Goal: Task Accomplishment & Management: Manage account settings

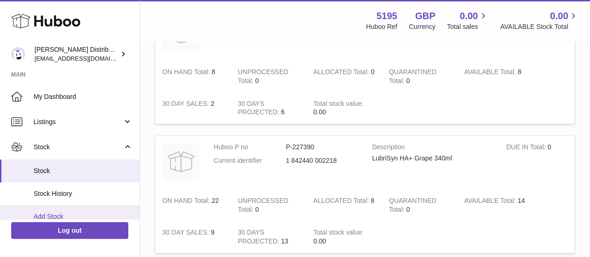
click at [49, 213] on span "Add Stock" at bounding box center [83, 216] width 99 height 9
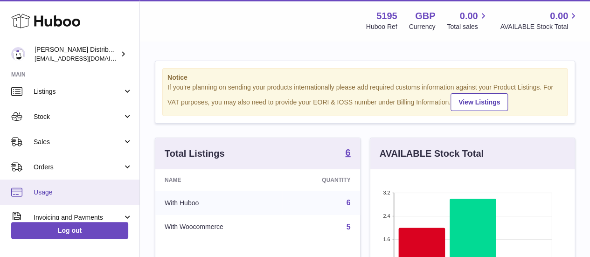
scroll to position [26, 0]
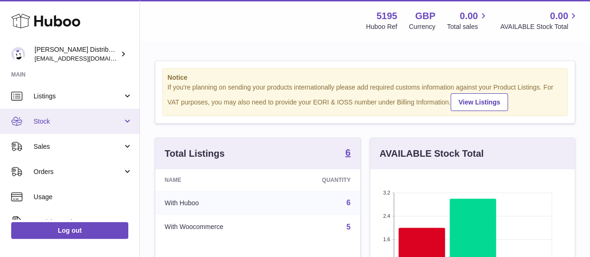
click at [54, 127] on link "Stock" at bounding box center [69, 121] width 139 height 25
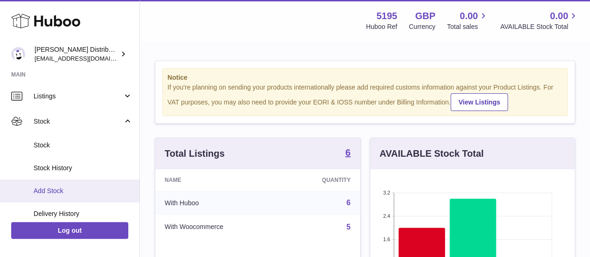
click at [56, 201] on link "Add Stock" at bounding box center [69, 190] width 139 height 23
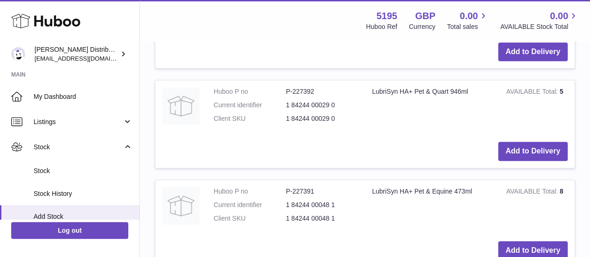
scroll to position [345, 0]
click at [526, 151] on button "Add to Delivery" at bounding box center [532, 150] width 69 height 19
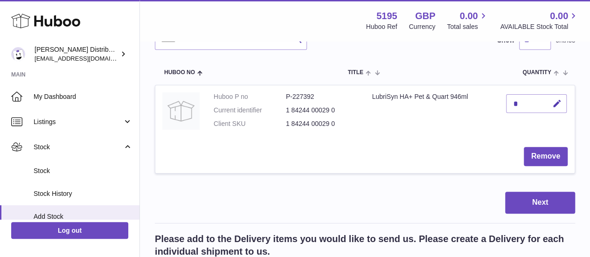
scroll to position [117, 0]
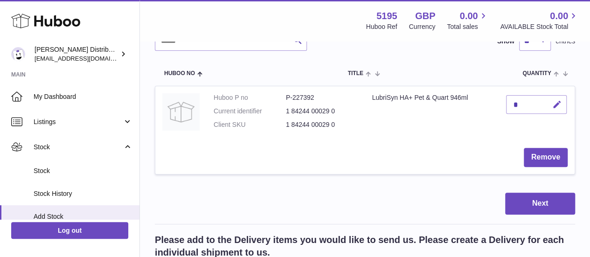
click at [559, 109] on icon "button" at bounding box center [557, 105] width 10 height 10
type input "**"
click at [559, 109] on button "submit" at bounding box center [556, 104] width 18 height 15
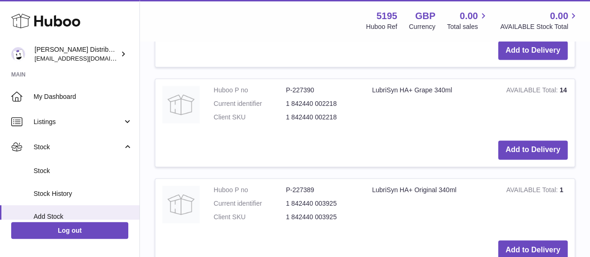
scroll to position [684, 0]
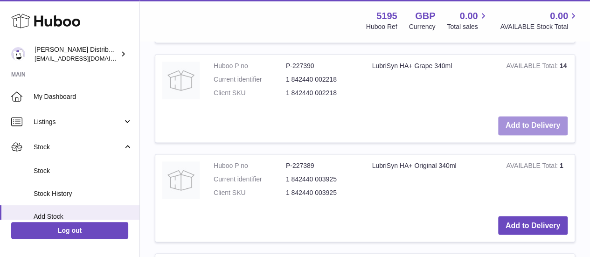
click at [535, 124] on button "Add to Delivery" at bounding box center [532, 125] width 69 height 19
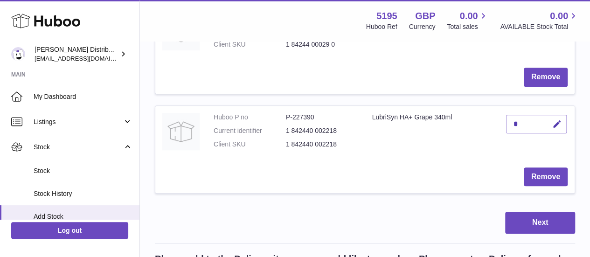
scroll to position [195, 0]
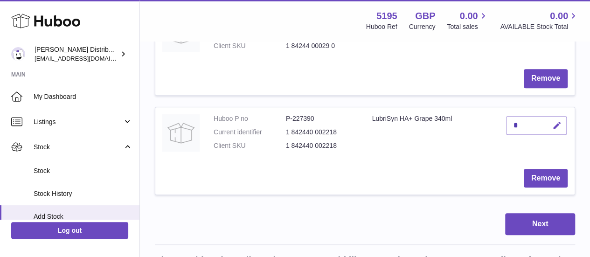
click at [557, 128] on icon "button" at bounding box center [557, 126] width 10 height 10
type input "**"
click at [557, 128] on icon "submit" at bounding box center [557, 125] width 8 height 8
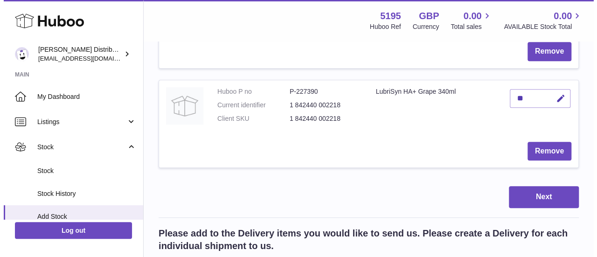
scroll to position [203, 0]
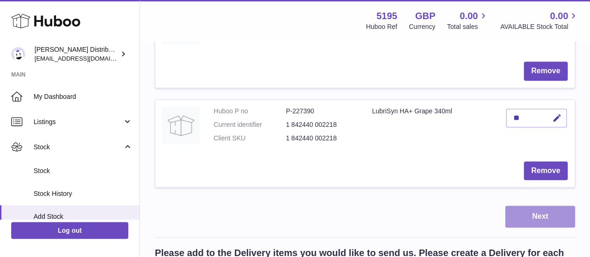
click at [516, 215] on button "Next" at bounding box center [540, 217] width 70 height 22
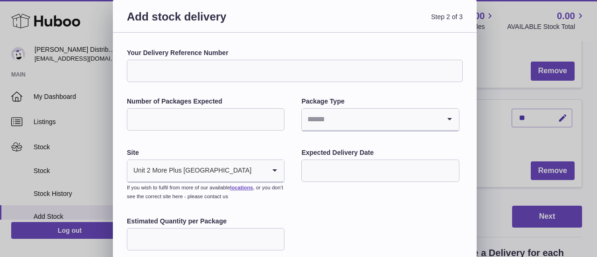
click at [237, 64] on input "Your Delivery Reference Number" at bounding box center [295, 71] width 336 height 22
click at [150, 116] on input "Number of Packages Expected" at bounding box center [206, 119] width 158 height 22
type input "*"
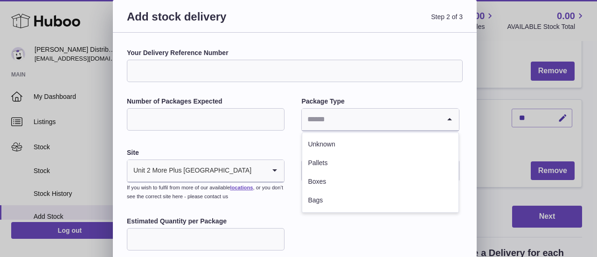
click at [363, 116] on input "Search for option" at bounding box center [371, 119] width 138 height 21
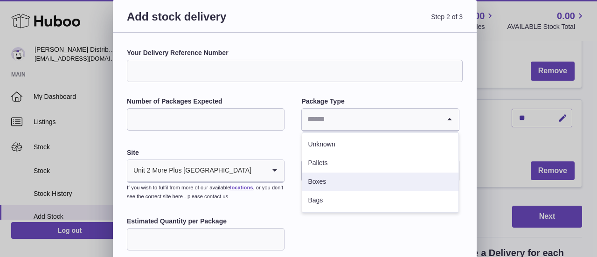
click at [336, 180] on li "Boxes" at bounding box center [380, 181] width 156 height 19
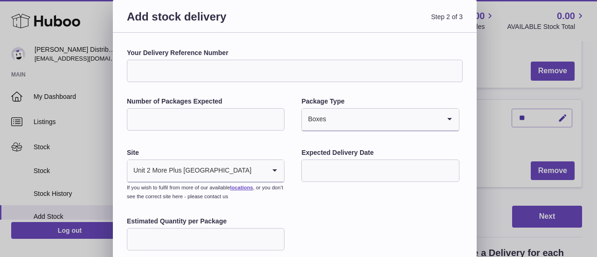
click at [352, 171] on input "text" at bounding box center [380, 170] width 158 height 22
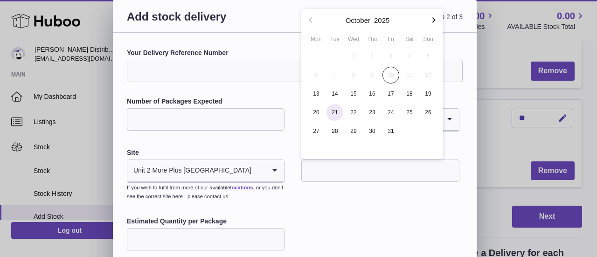
click at [330, 114] on span "21" at bounding box center [334, 112] width 17 height 17
type input "**********"
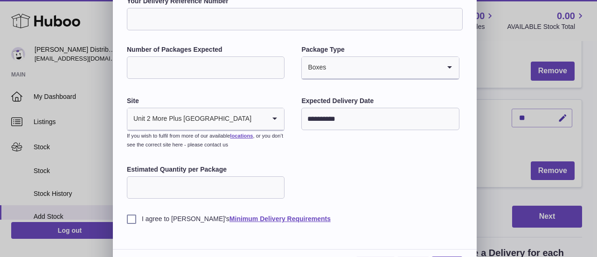
scroll to position [52, 0]
click at [245, 182] on input "Estimated Quantity per Package" at bounding box center [206, 187] width 158 height 22
type input "**"
click at [132, 217] on label "I agree to Huboo's Minimum Delivery Requirements" at bounding box center [295, 218] width 336 height 9
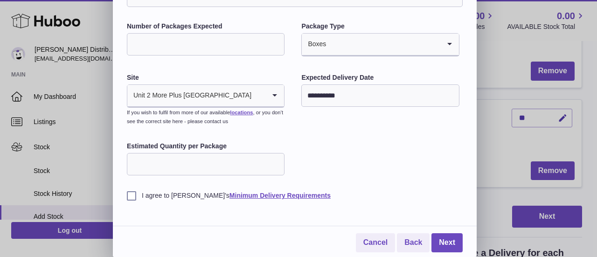
scroll to position [0, 0]
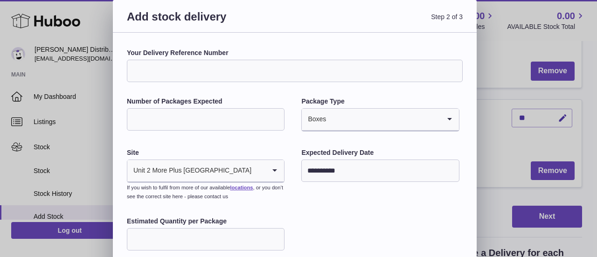
click at [272, 65] on input "Your Delivery Reference Number" at bounding box center [295, 71] width 336 height 22
paste input "*********"
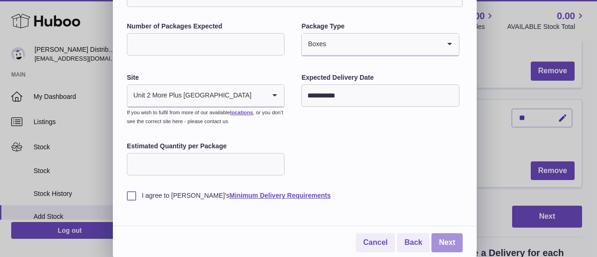
type input "*********"
click at [458, 249] on link "Next" at bounding box center [446, 242] width 31 height 19
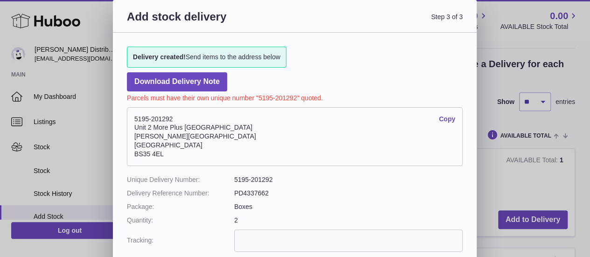
scroll to position [69, 0]
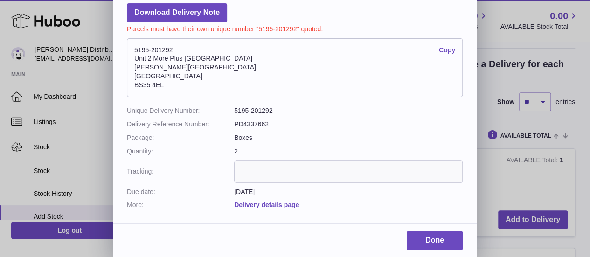
click at [327, 169] on input "text" at bounding box center [348, 171] width 228 height 22
paste input "**********"
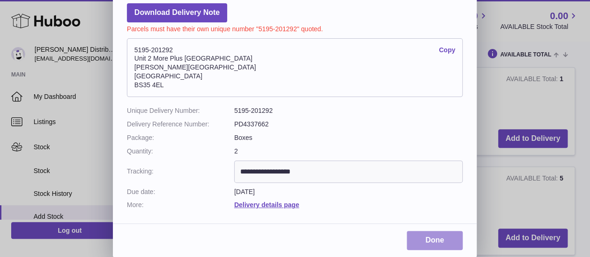
type input "**********"
click at [446, 240] on link "Done" at bounding box center [434, 240] width 56 height 19
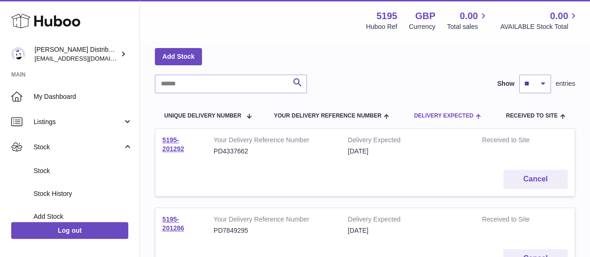
scroll to position [42, 0]
click at [226, 154] on div "PD4337662" at bounding box center [273, 150] width 120 height 9
click at [179, 150] on link "5195-201292" at bounding box center [173, 144] width 22 height 16
